Goal: Task Accomplishment & Management: Manage account settings

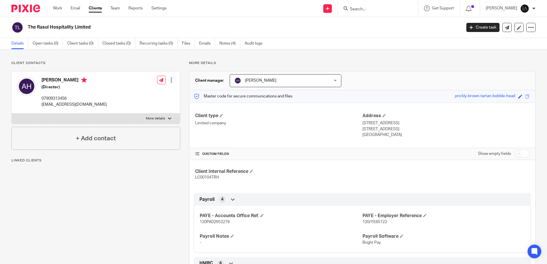
click at [373, 11] on input "Search" at bounding box center [375, 9] width 52 height 5
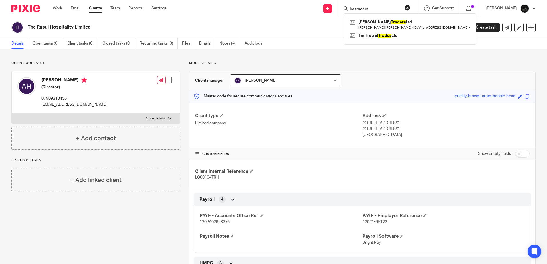
click at [363, 9] on input "im traders" at bounding box center [375, 9] width 52 height 5
click at [361, 8] on input "im traders" at bounding box center [375, 9] width 52 height 5
click at [398, 7] on input "IM traders" at bounding box center [375, 9] width 52 height 5
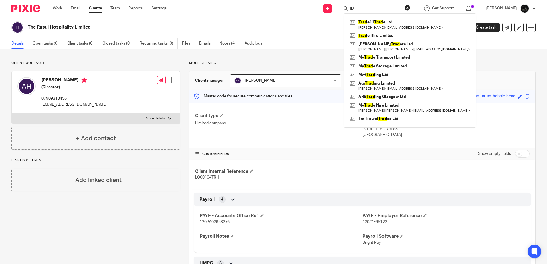
type input "I"
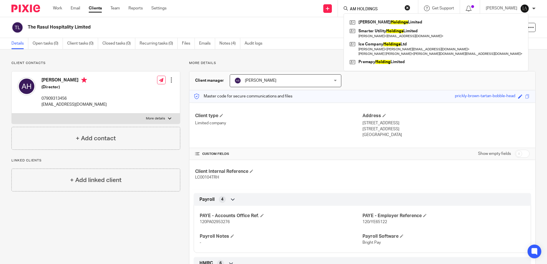
type input "AM HOLDINGS"
click at [204, 24] on h2 "The Rasul Hospitality Limited" at bounding box center [200, 27] width 344 height 6
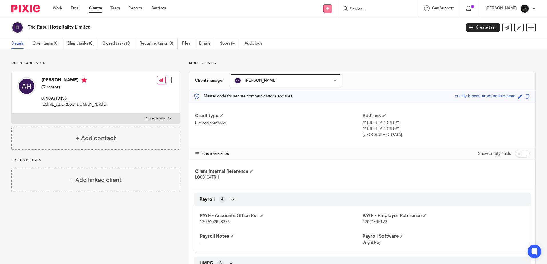
click at [332, 8] on link at bounding box center [327, 8] width 9 height 9
click at [332, 41] on link "Add client" at bounding box center [335, 43] width 40 height 8
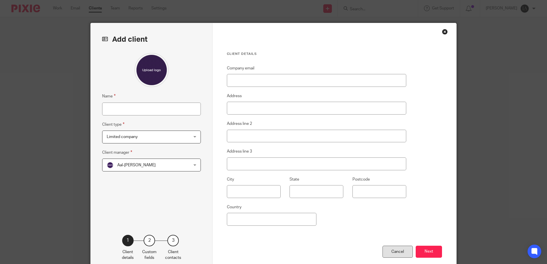
click at [395, 254] on div "Cancel" at bounding box center [398, 252] width 30 height 12
click at [390, 251] on div "Cancel" at bounding box center [398, 252] width 30 height 12
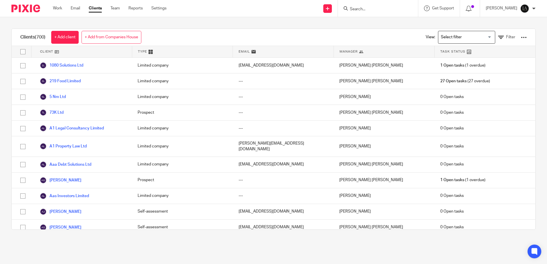
click at [118, 35] on link "+ Add from Companies House" at bounding box center [112, 37] width 60 height 13
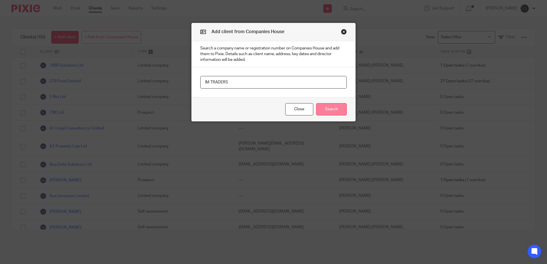
type input "IM TRADERS"
click at [337, 110] on button "Search" at bounding box center [331, 109] width 31 height 12
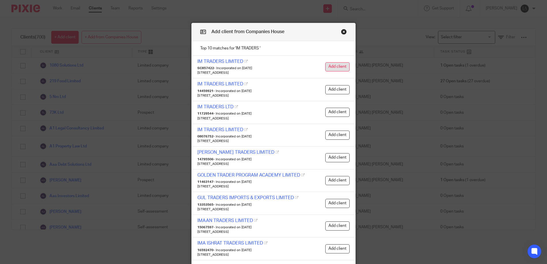
click at [335, 69] on button "Add client" at bounding box center [337, 66] width 24 height 9
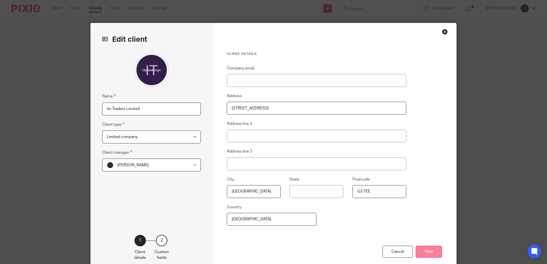
click at [425, 255] on button "Next" at bounding box center [429, 252] width 26 height 12
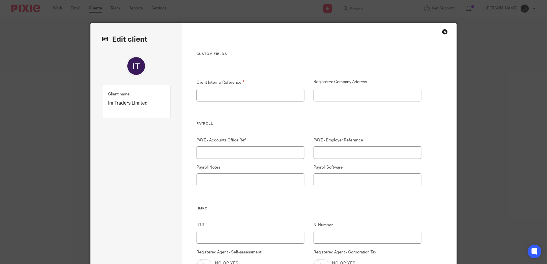
click at [212, 93] on input "Client Internal Reference" at bounding box center [251, 95] width 108 height 13
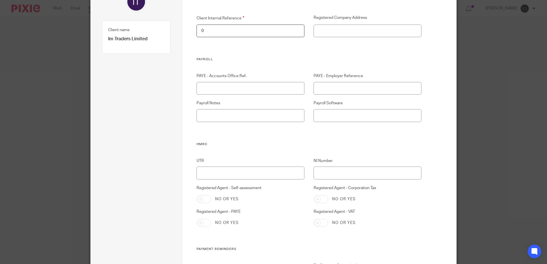
scroll to position [114, 0]
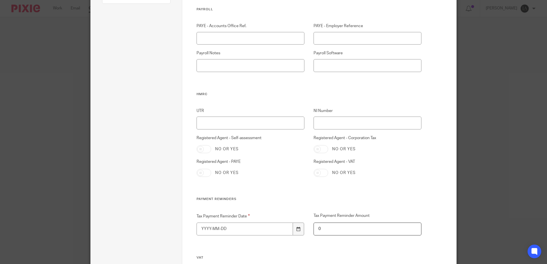
type input "0"
click at [238, 127] on input "UTR" at bounding box center [251, 123] width 108 height 13
type input "1774620224"
click at [252, 232] on input "Tax Payment Reminder Date" at bounding box center [245, 229] width 97 height 13
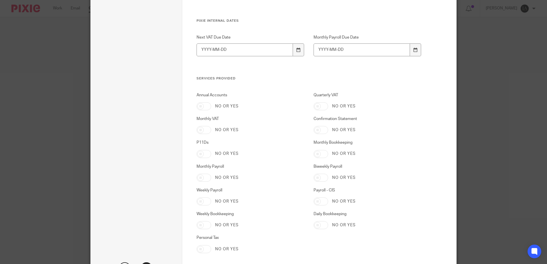
scroll to position [887, 0]
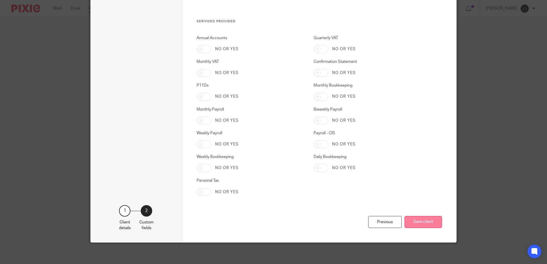
type input "1900-01-01"
click at [430, 225] on button "Save client" at bounding box center [423, 222] width 37 height 12
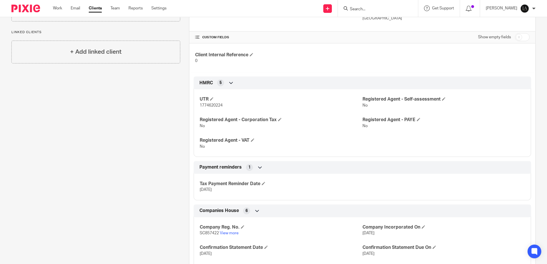
scroll to position [2, 0]
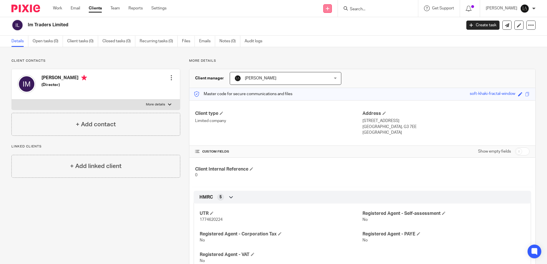
click at [329, 9] on icon at bounding box center [327, 8] width 3 height 3
click at [329, 42] on link "Add client" at bounding box center [335, 43] width 40 height 8
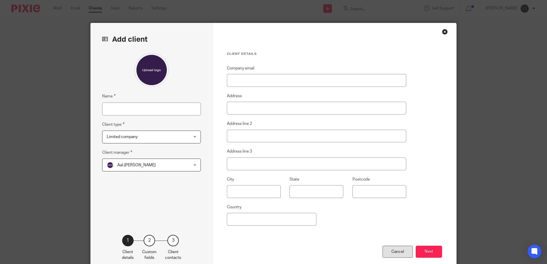
click at [395, 251] on div "Cancel" at bounding box center [398, 252] width 30 height 12
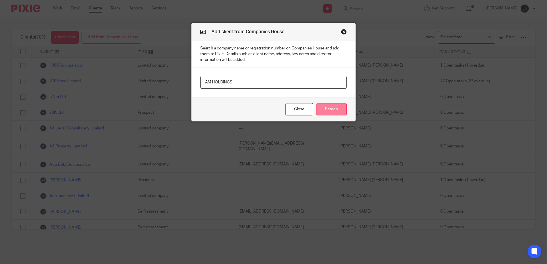
type input "AM HOLDINGS"
click at [330, 108] on button "Search" at bounding box center [331, 109] width 31 height 12
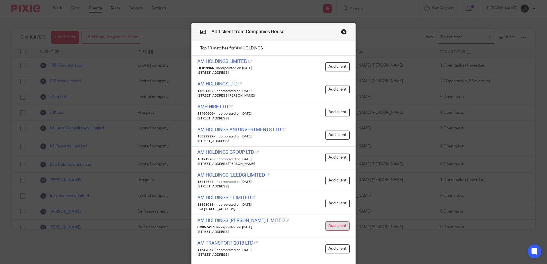
click at [331, 225] on button "Add client" at bounding box center [337, 226] width 24 height 9
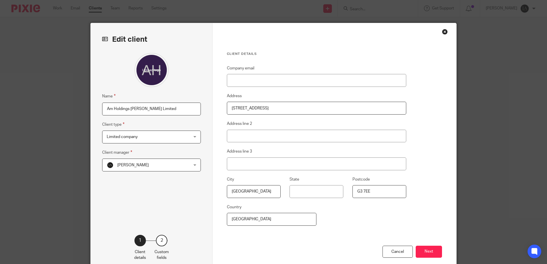
click at [193, 166] on div "[PERSON_NAME] [PERSON_NAME]" at bounding box center [151, 165] width 99 height 13
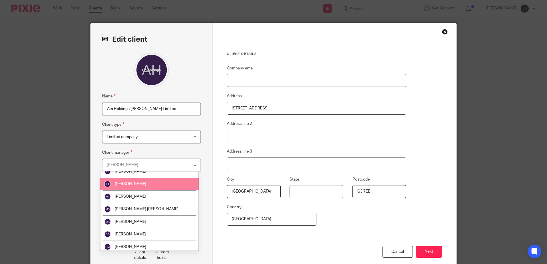
scroll to position [110, 0]
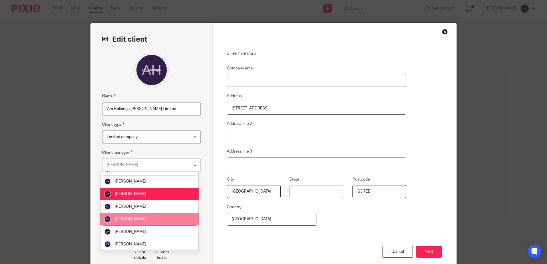
click at [143, 222] on li "[PERSON_NAME]" at bounding box center [149, 219] width 98 height 13
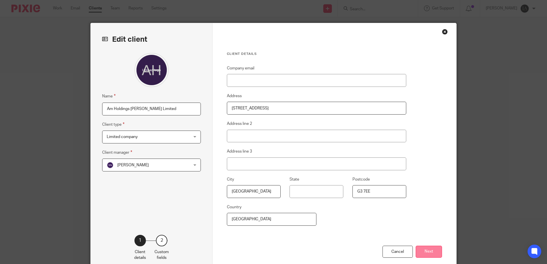
click at [423, 251] on button "Next" at bounding box center [429, 252] width 26 height 12
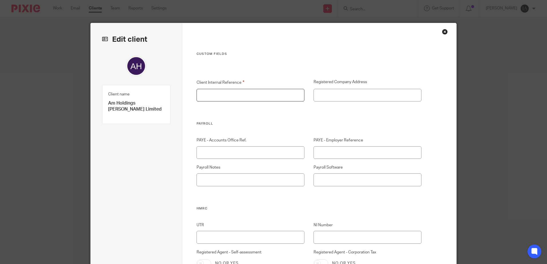
click at [222, 94] on input "Client Internal Reference" at bounding box center [251, 95] width 108 height 13
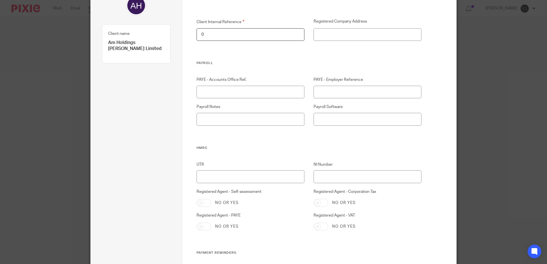
scroll to position [114, 0]
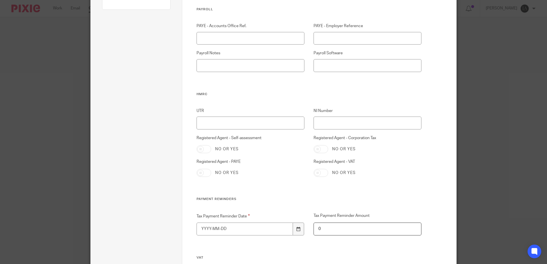
type input "0"
click at [233, 128] on input "UTR" at bounding box center [251, 123] width 108 height 13
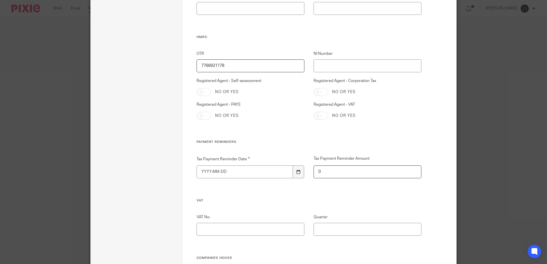
type input "7766921178"
click at [238, 174] on input "Tax Payment Reminder Date" at bounding box center [245, 172] width 97 height 13
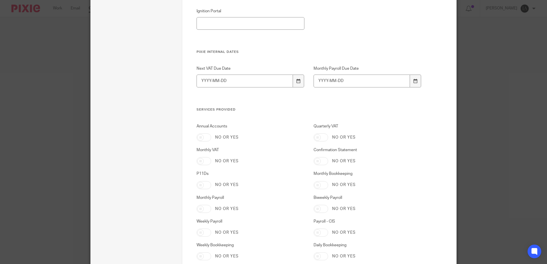
scroll to position [858, 0]
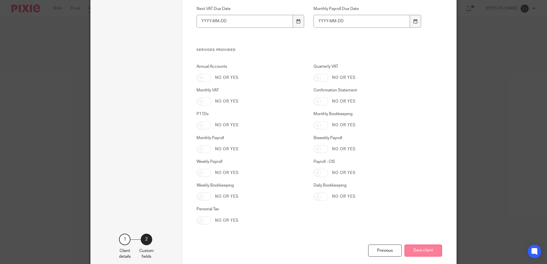
type input "1900-01-01"
click at [434, 252] on button "Save client" at bounding box center [423, 251] width 37 height 12
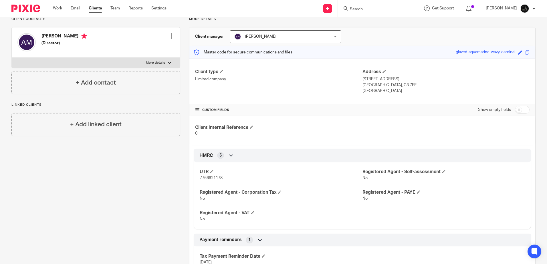
scroll to position [2, 0]
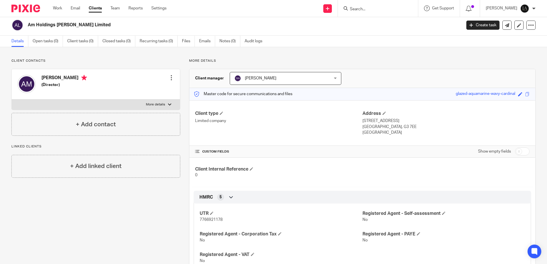
click at [369, 12] on input "Search" at bounding box center [375, 9] width 52 height 5
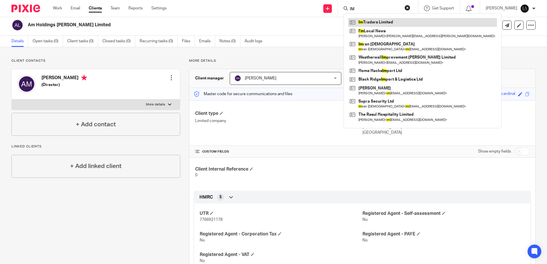
type input "IM"
click at [389, 21] on link at bounding box center [422, 22] width 149 height 9
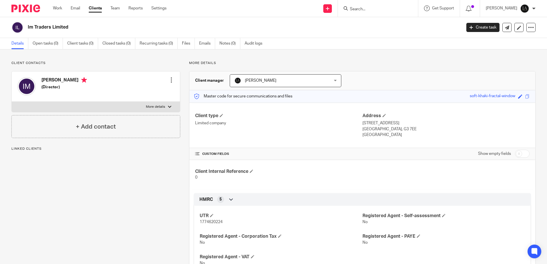
click at [335, 77] on div "[PERSON_NAME] [PERSON_NAME]" at bounding box center [286, 80] width 112 height 13
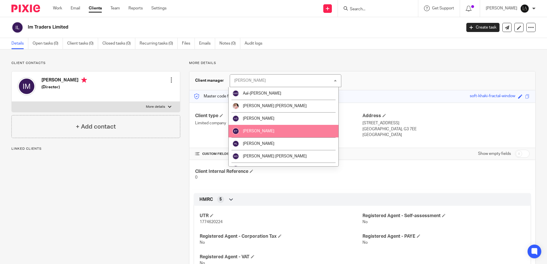
scroll to position [110, 0]
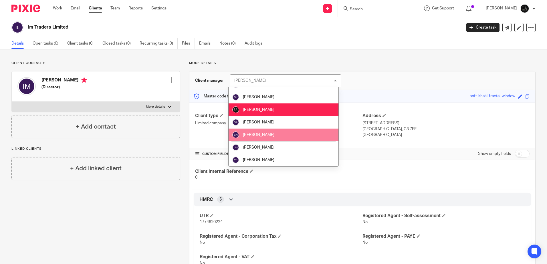
click at [265, 136] on span "[PERSON_NAME]" at bounding box center [258, 135] width 31 height 4
